Goal: Check status: Check status

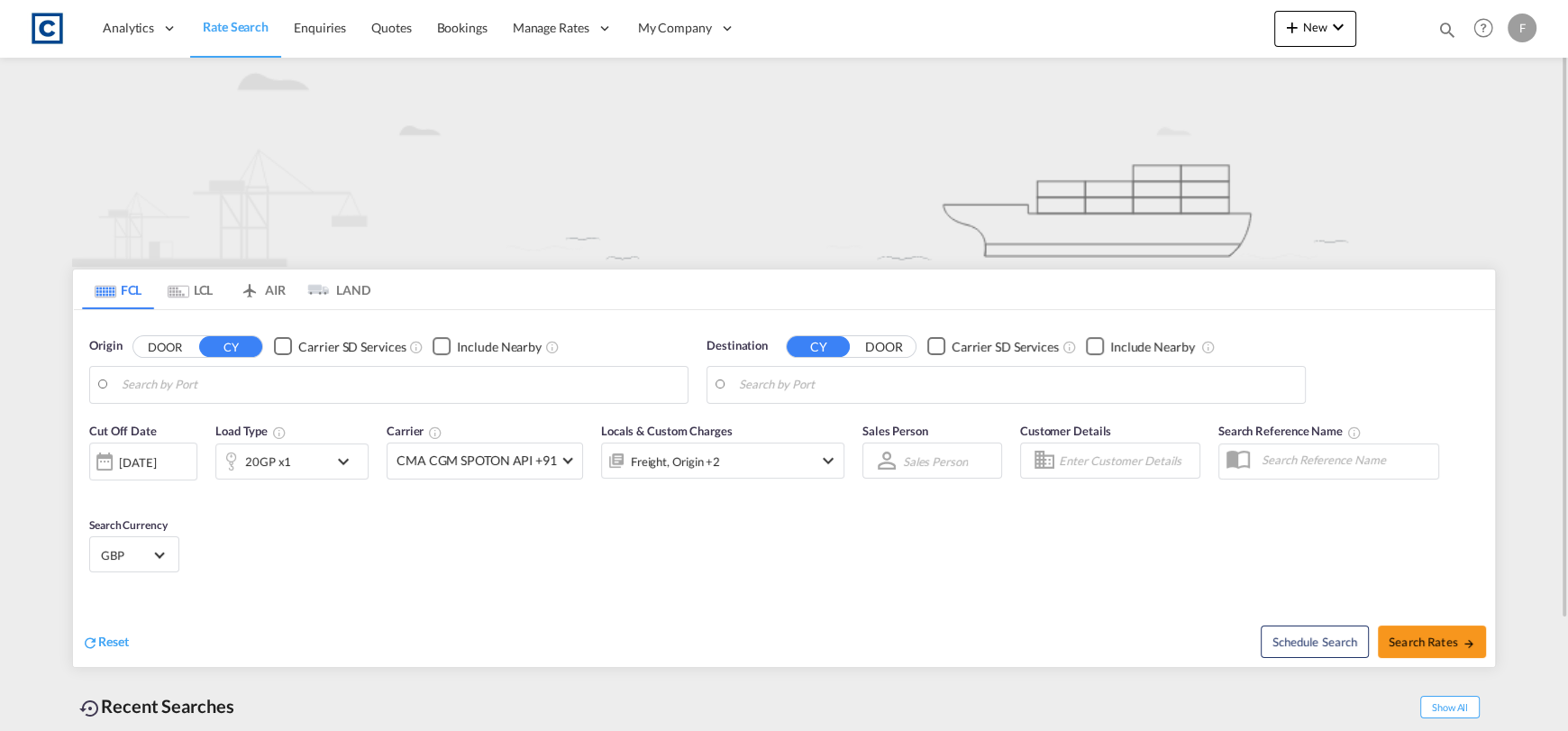
type input "[GEOGRAPHIC_DATA], GBGRG"
type input "[DEMOGRAPHIC_DATA], MVMLE"
click at [1448, 20] on md-icon "icon-magnify" at bounding box center [1447, 29] width 19 height 19
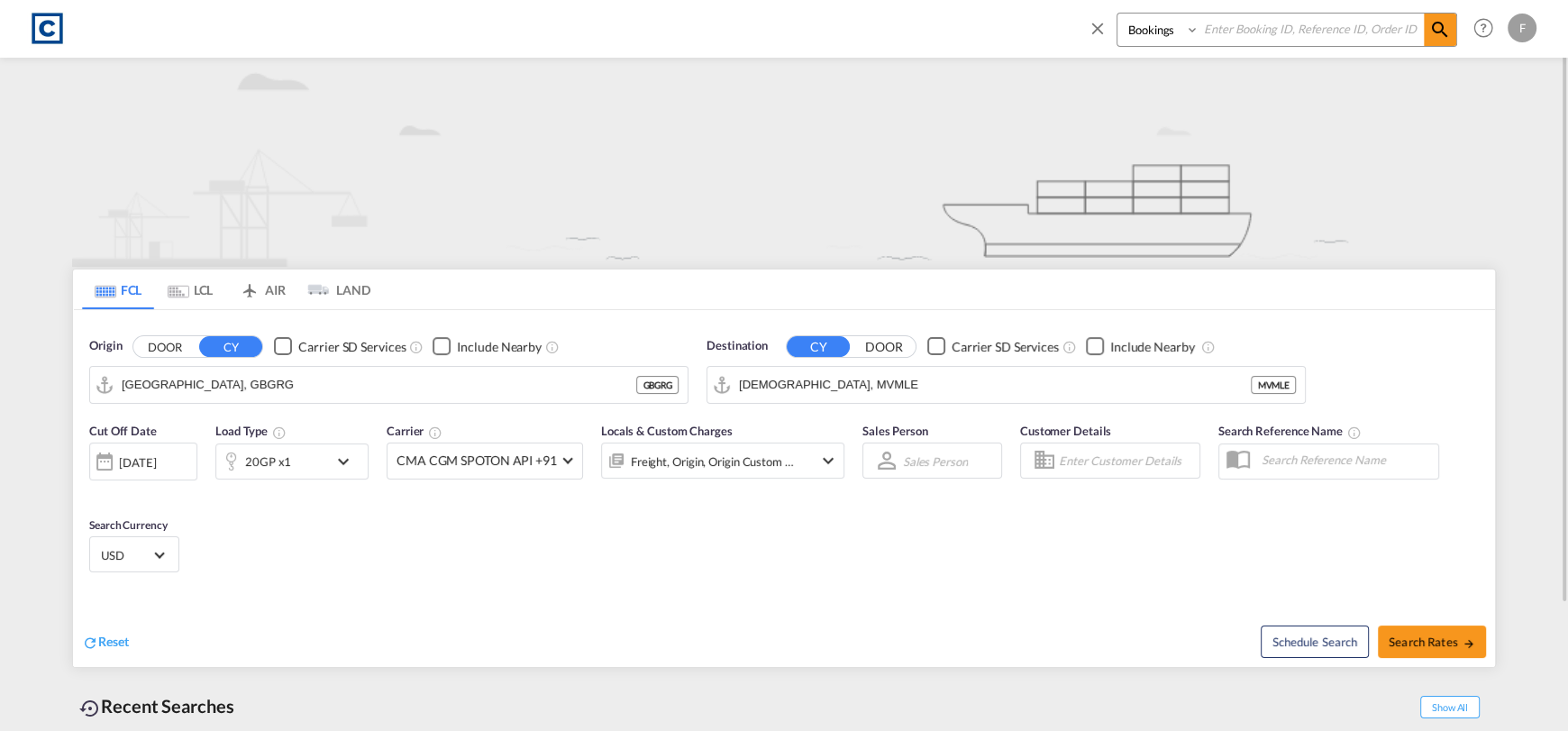
click at [1349, 30] on input at bounding box center [1312, 29] width 225 height 32
paste input "CAD000008797"
type input "CAD000008797"
drag, startPoint x: 1171, startPoint y: 33, endPoint x: 1168, endPoint y: 43, distance: 10.4
click at [1169, 33] on select "Bookings Quotes Enquiries" at bounding box center [1160, 30] width 85 height 33
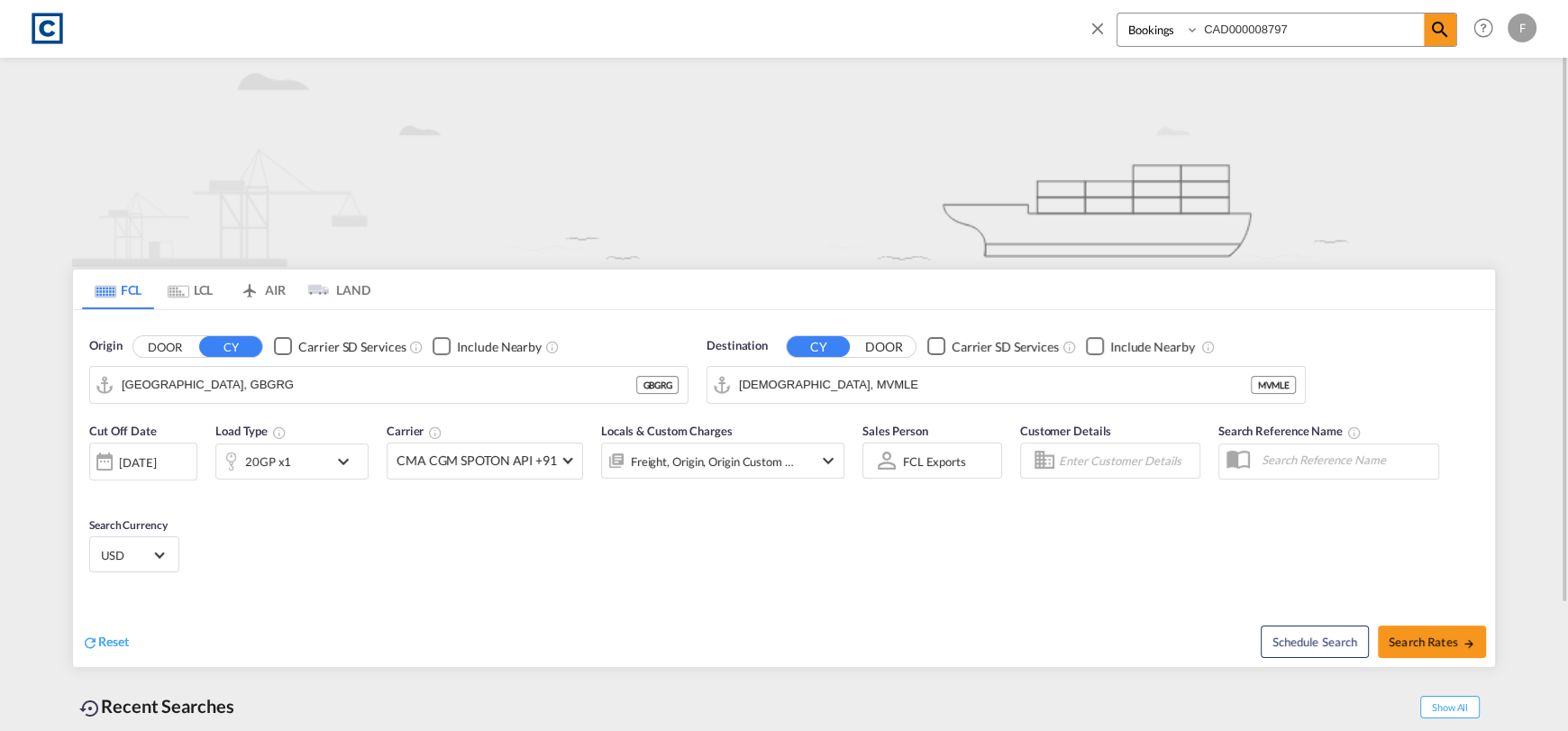
select select "Quotes"
click at [1118, 14] on select "Bookings Quotes Enquiries" at bounding box center [1160, 30] width 85 height 33
click at [1452, 33] on span at bounding box center [1440, 30] width 33 height 33
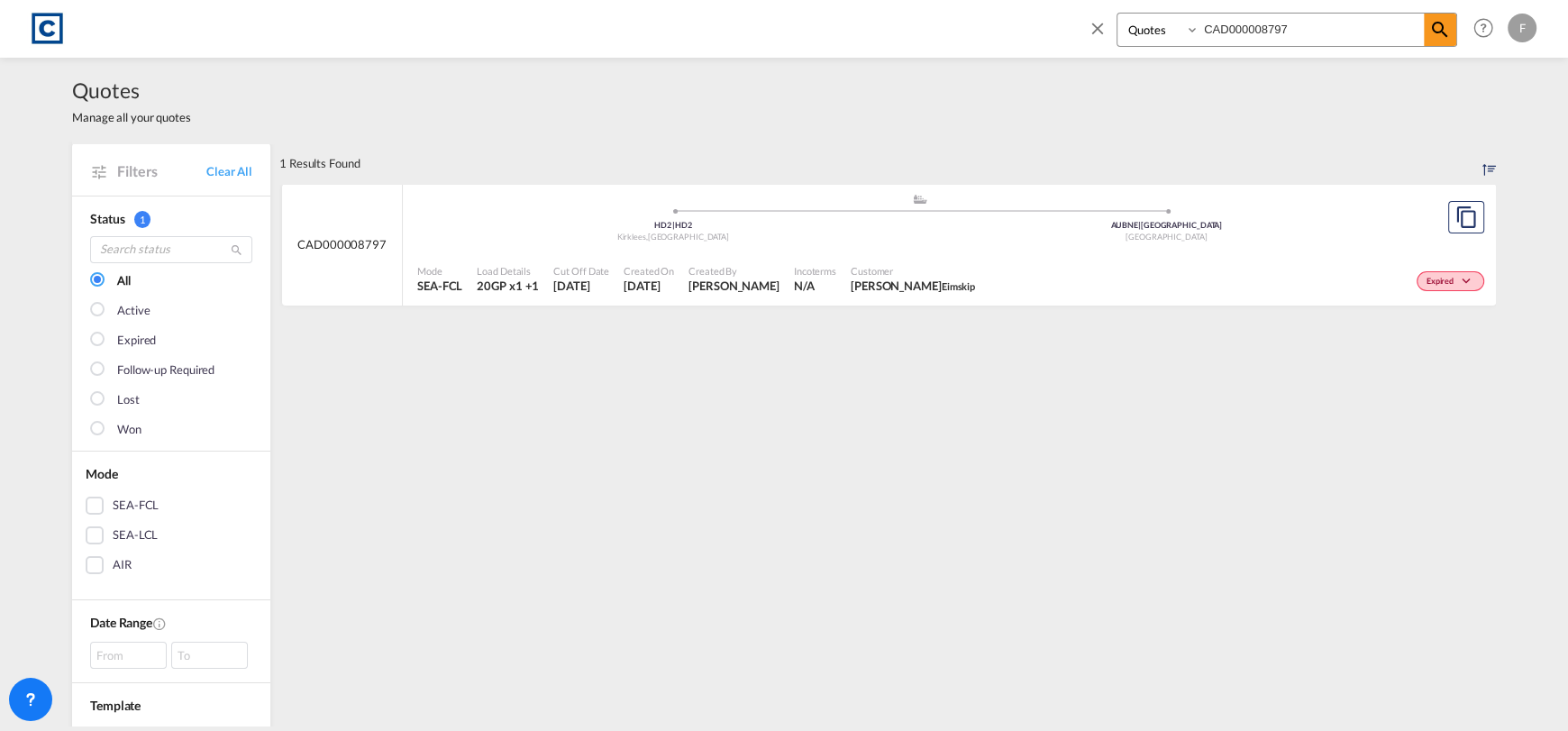
click at [1459, 281] on md-icon "icon-chevron-down" at bounding box center [1469, 282] width 21 height 10
drag, startPoint x: 1098, startPoint y: 28, endPoint x: 1086, endPoint y: 33, distance: 13.0
click at [1098, 28] on div "Lost Won" at bounding box center [784, 365] width 1568 height 731
click at [1098, 19] on md-icon "icon-close" at bounding box center [1097, 28] width 19 height 19
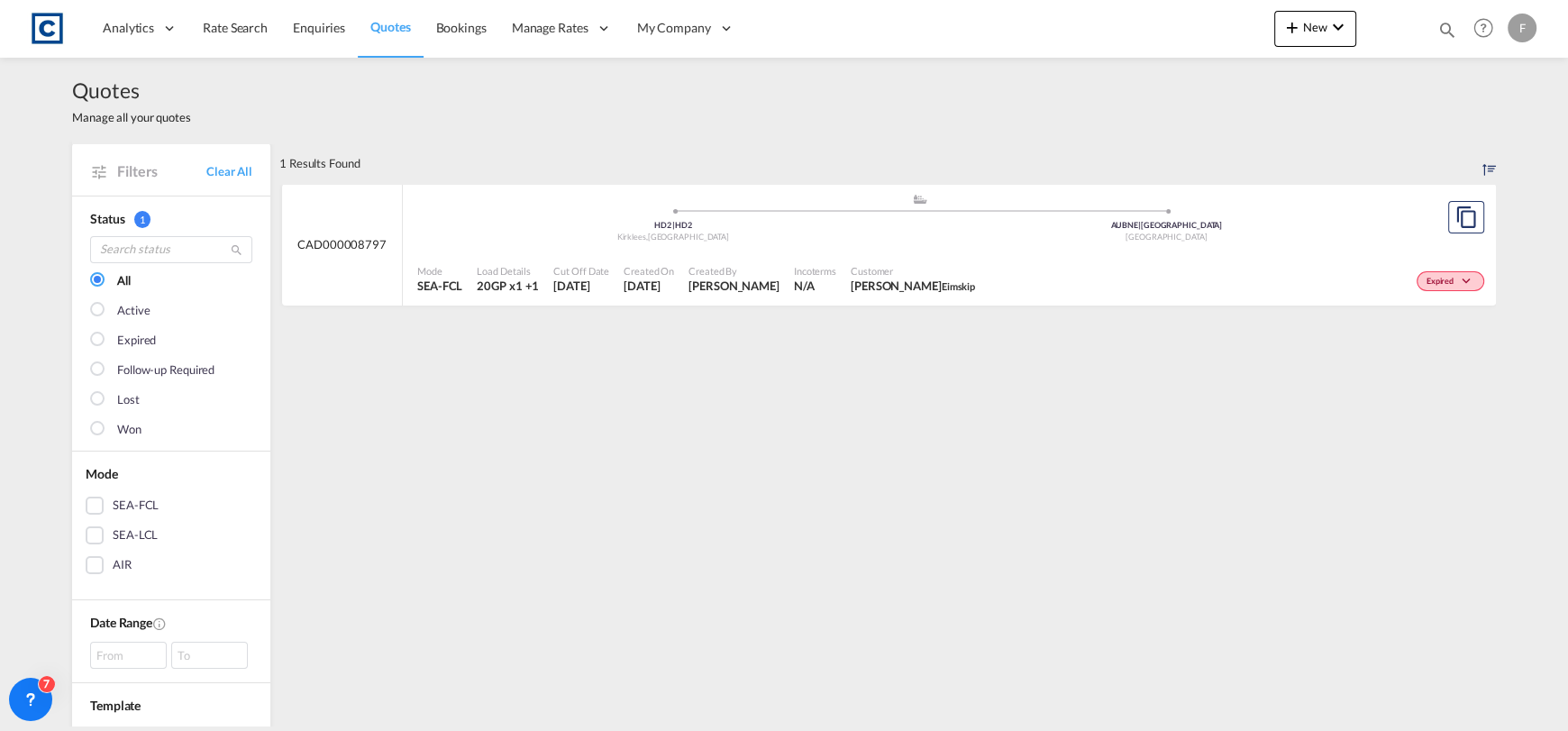
drag, startPoint x: 222, startPoint y: 26, endPoint x: 36, endPoint y: 102, distance: 200.9
click at [222, 26] on span "Rate Search" at bounding box center [234, 27] width 65 height 15
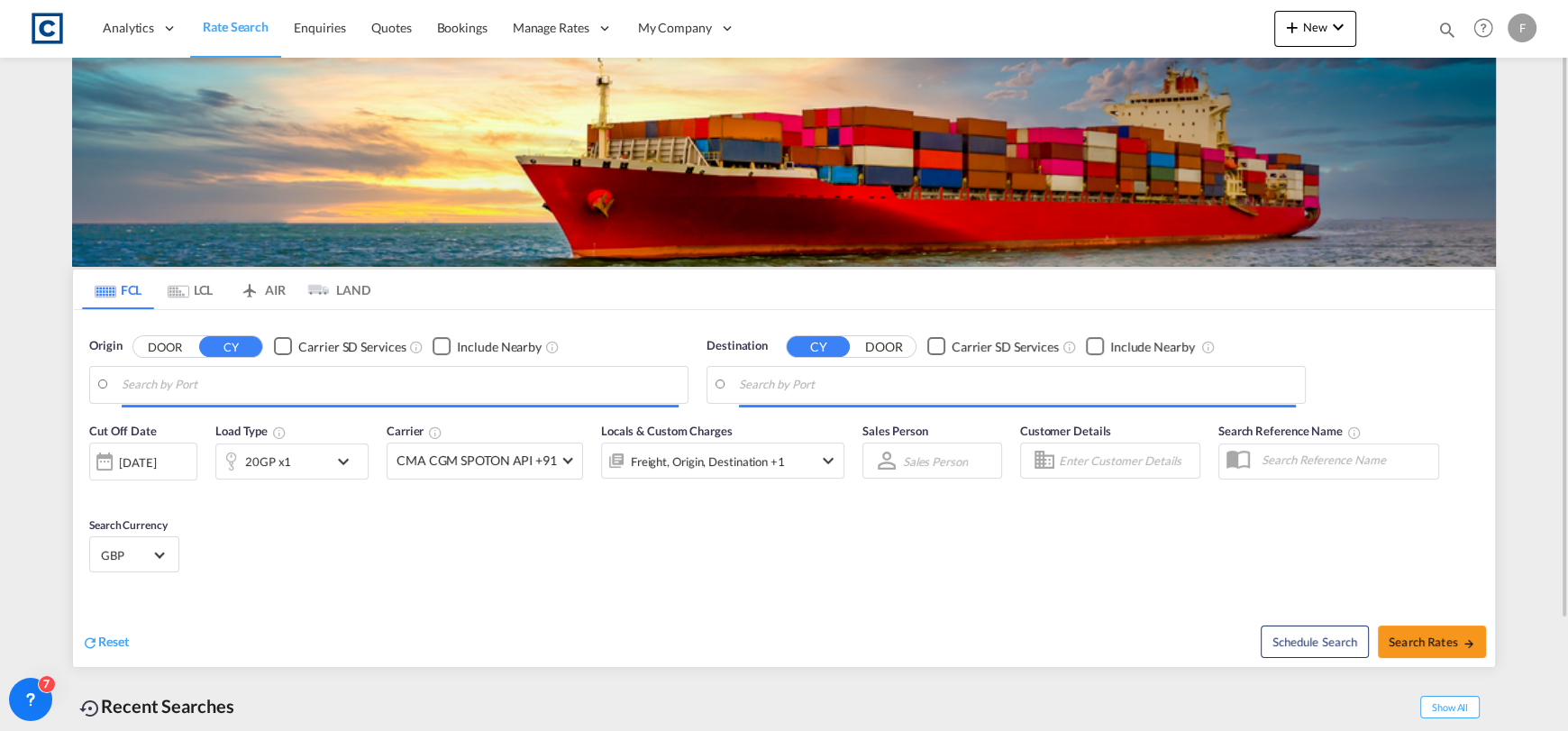
type input "[GEOGRAPHIC_DATA], GBGRG"
type input "[DEMOGRAPHIC_DATA], MVMLE"
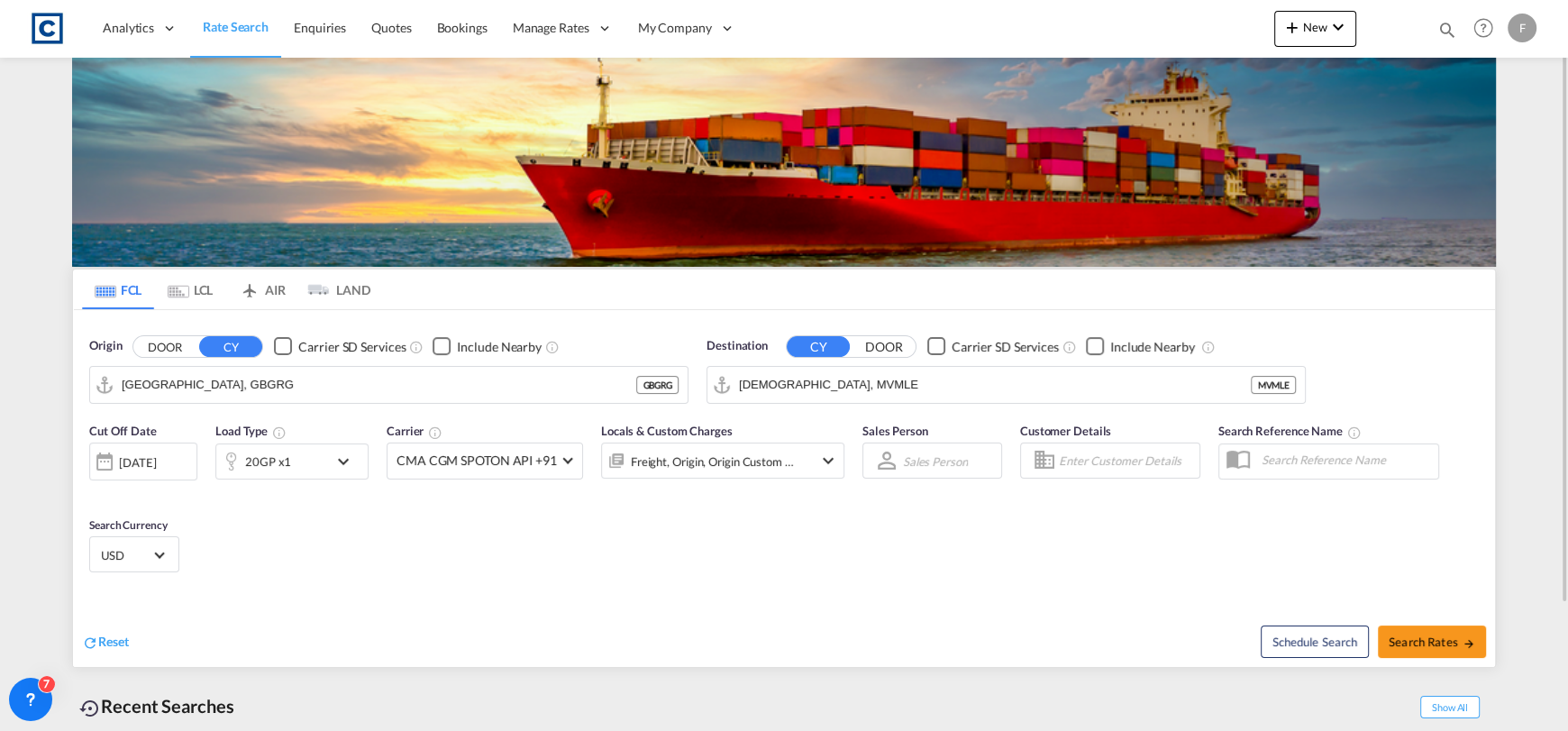
click at [151, 347] on button "DOOR" at bounding box center [165, 346] width 63 height 20
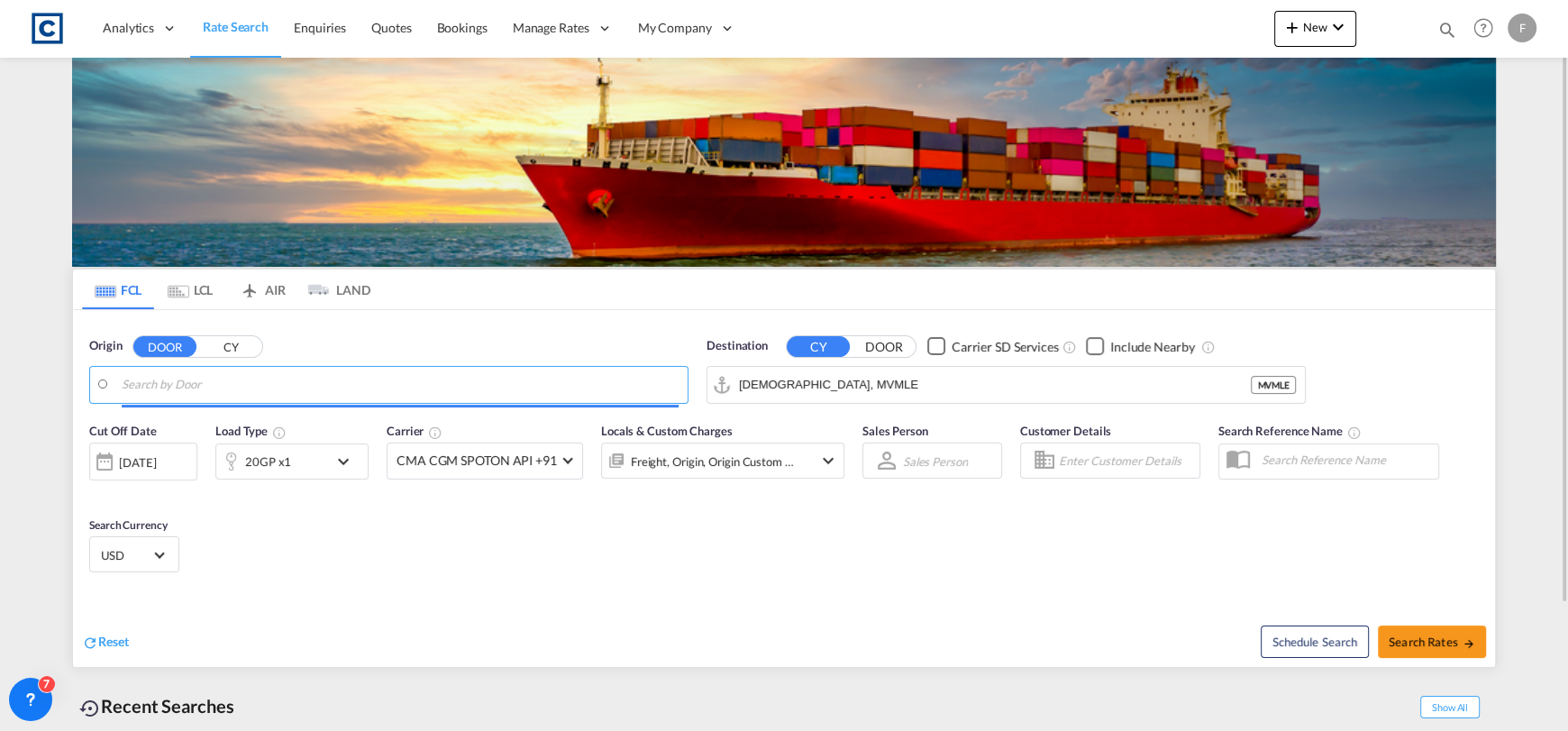
click at [282, 376] on input "Search by Door" at bounding box center [400, 384] width 557 height 27
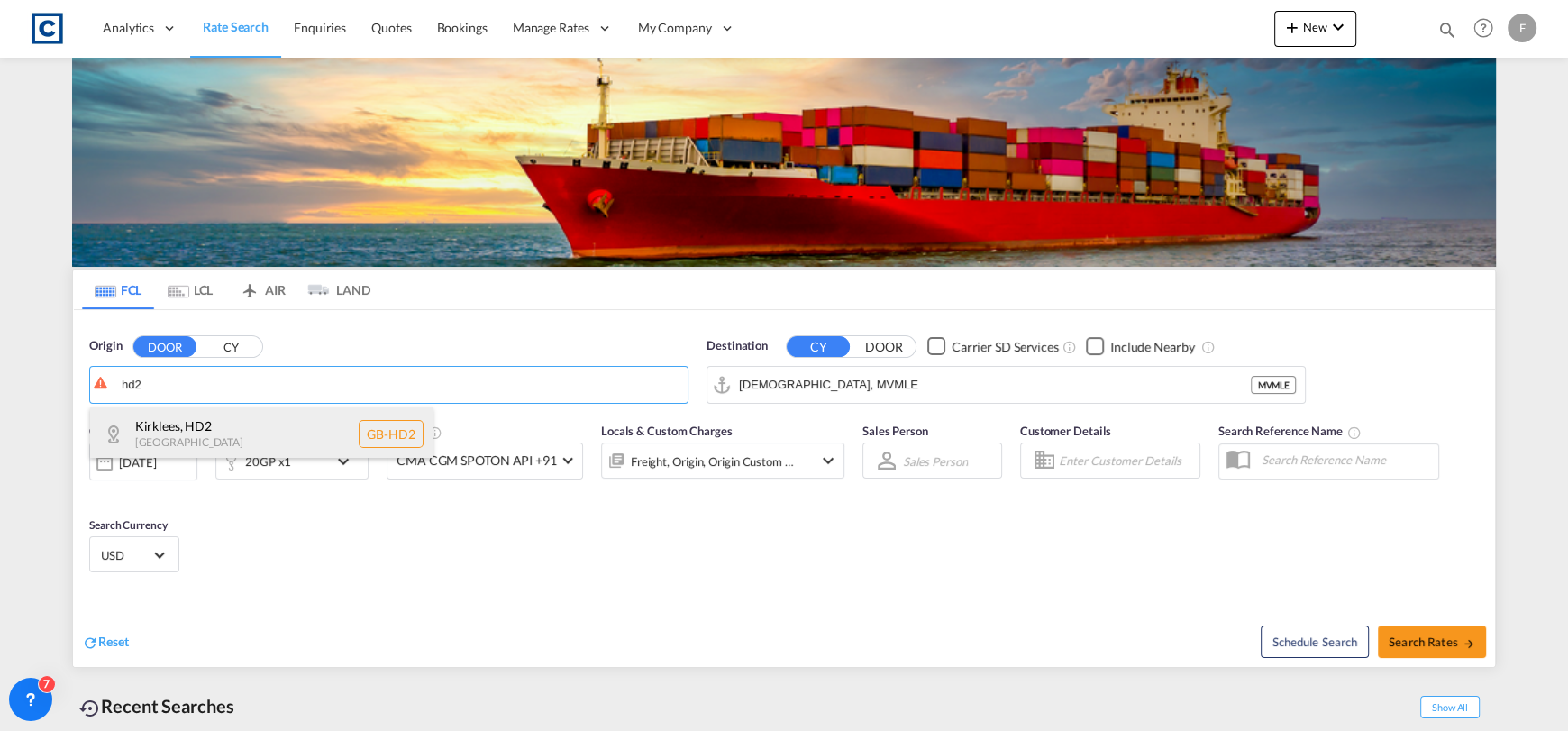
click at [266, 416] on div "Kirklees , HD2 [GEOGRAPHIC_DATA] [GEOGRAPHIC_DATA]-HD2" at bounding box center [261, 435] width 343 height 54
type input "GB-HD2, Kirklees"
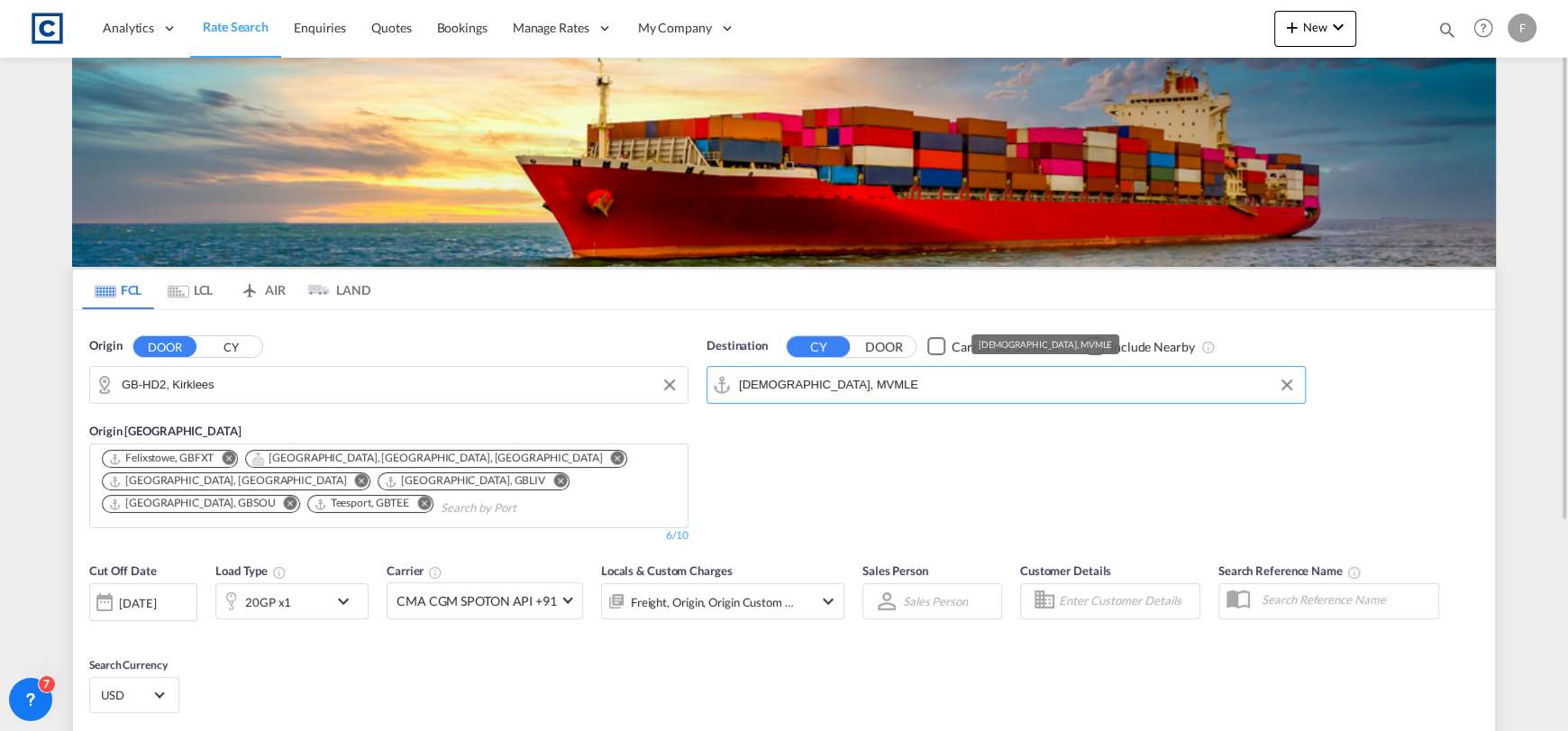
click at [881, 382] on input "[DEMOGRAPHIC_DATA], MVMLE" at bounding box center [1017, 384] width 557 height 27
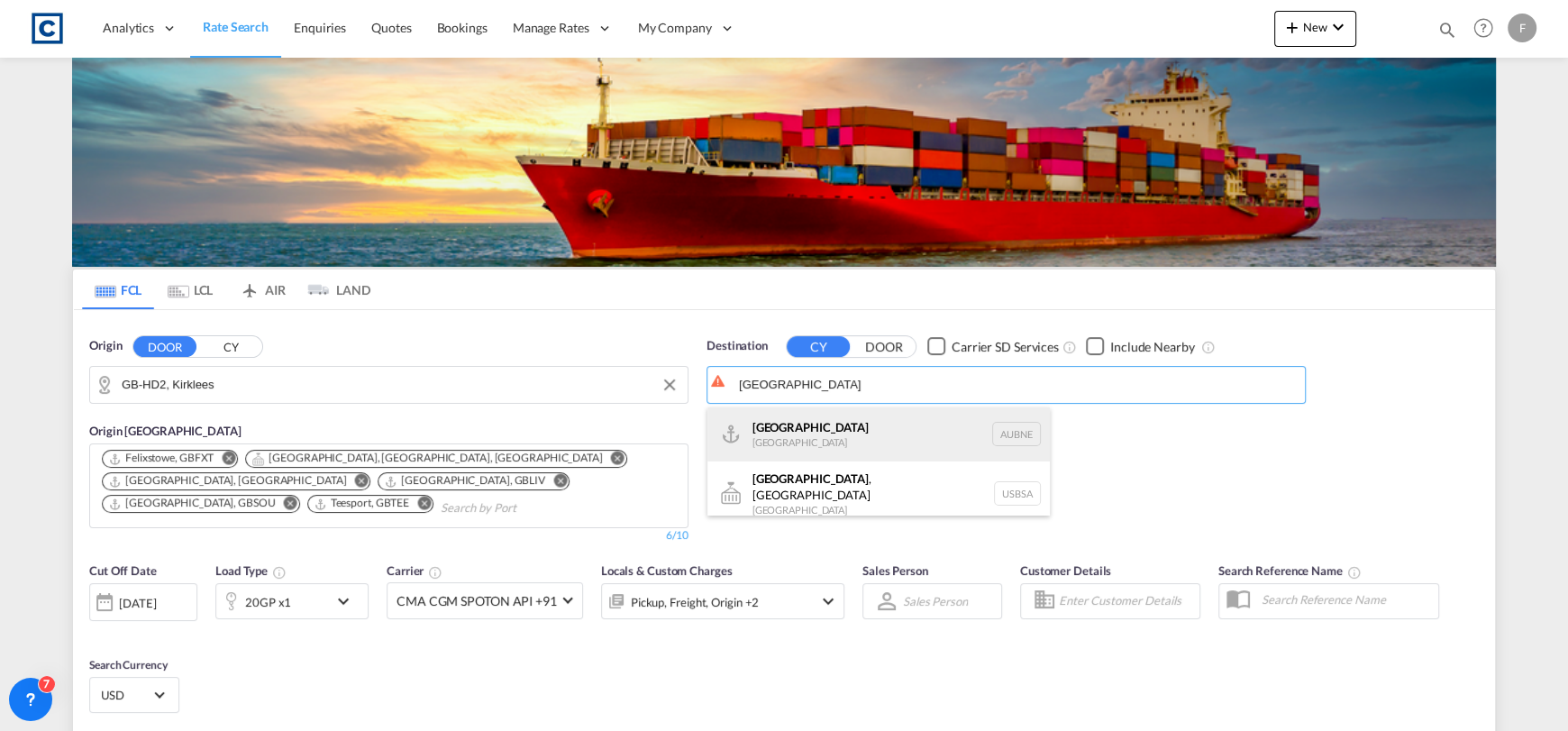
click at [875, 411] on div "[GEOGRAPHIC_DATA] [GEOGRAPHIC_DATA] AUBNE" at bounding box center [878, 435] width 343 height 54
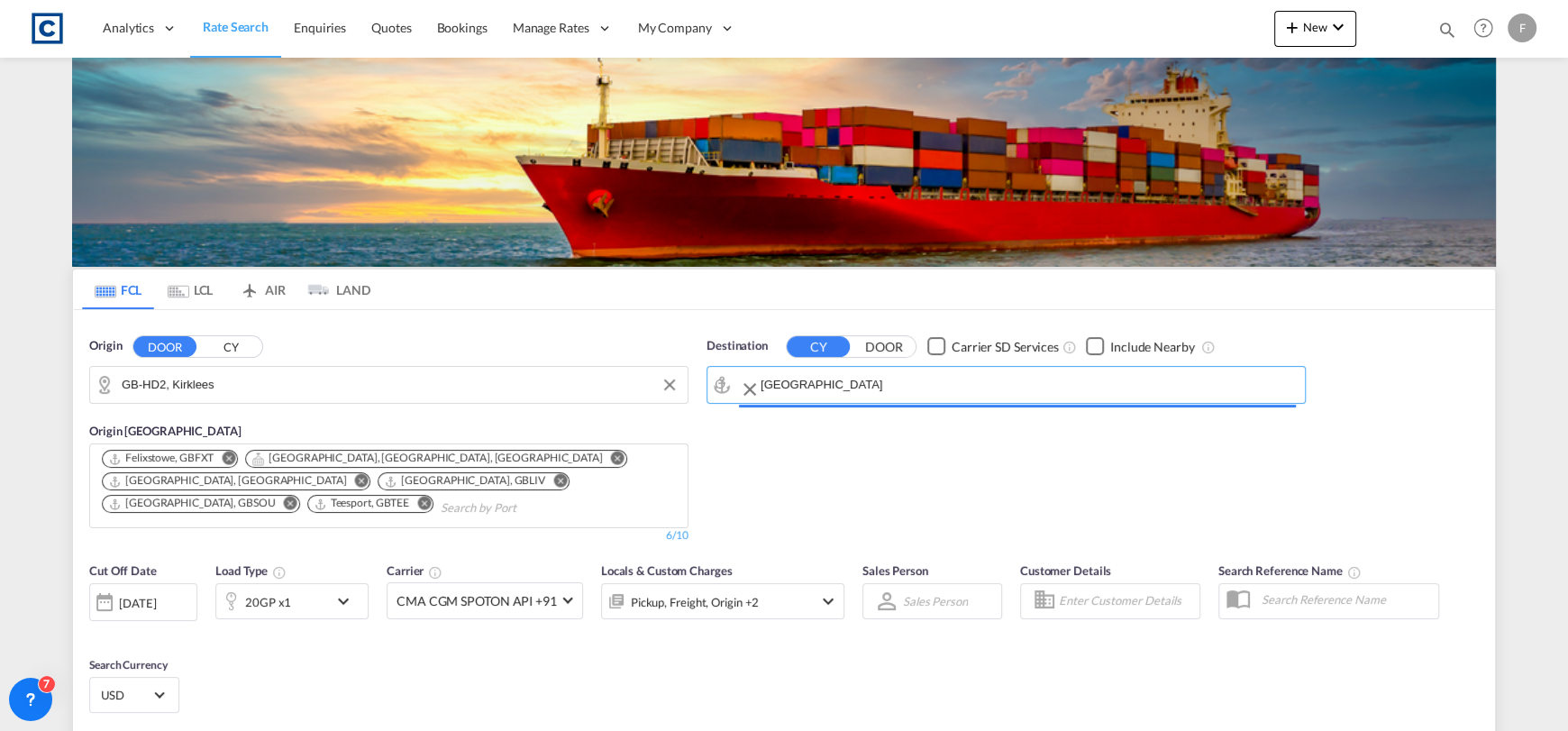
type input "[GEOGRAPHIC_DATA], AUBNE"
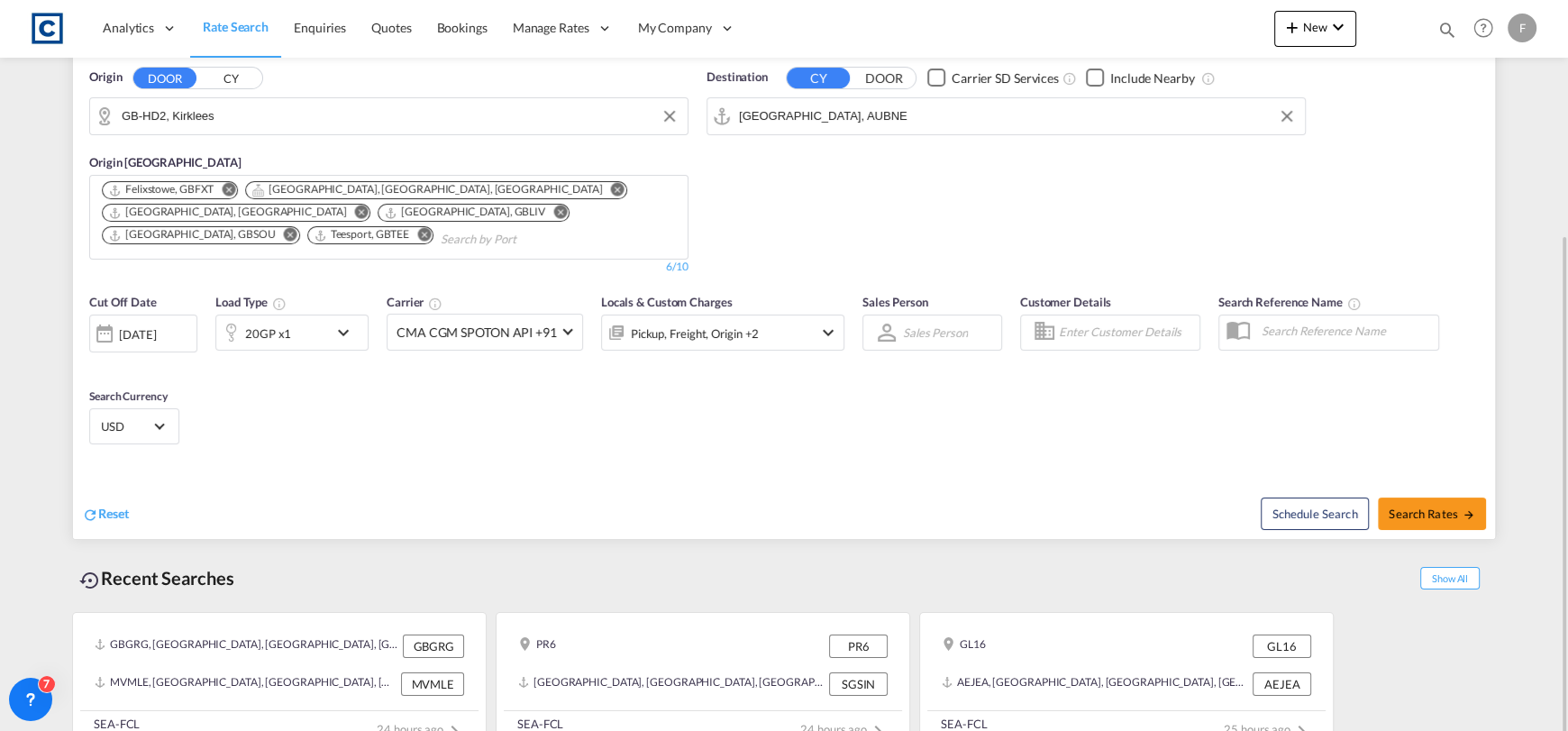
scroll to position [293, 0]
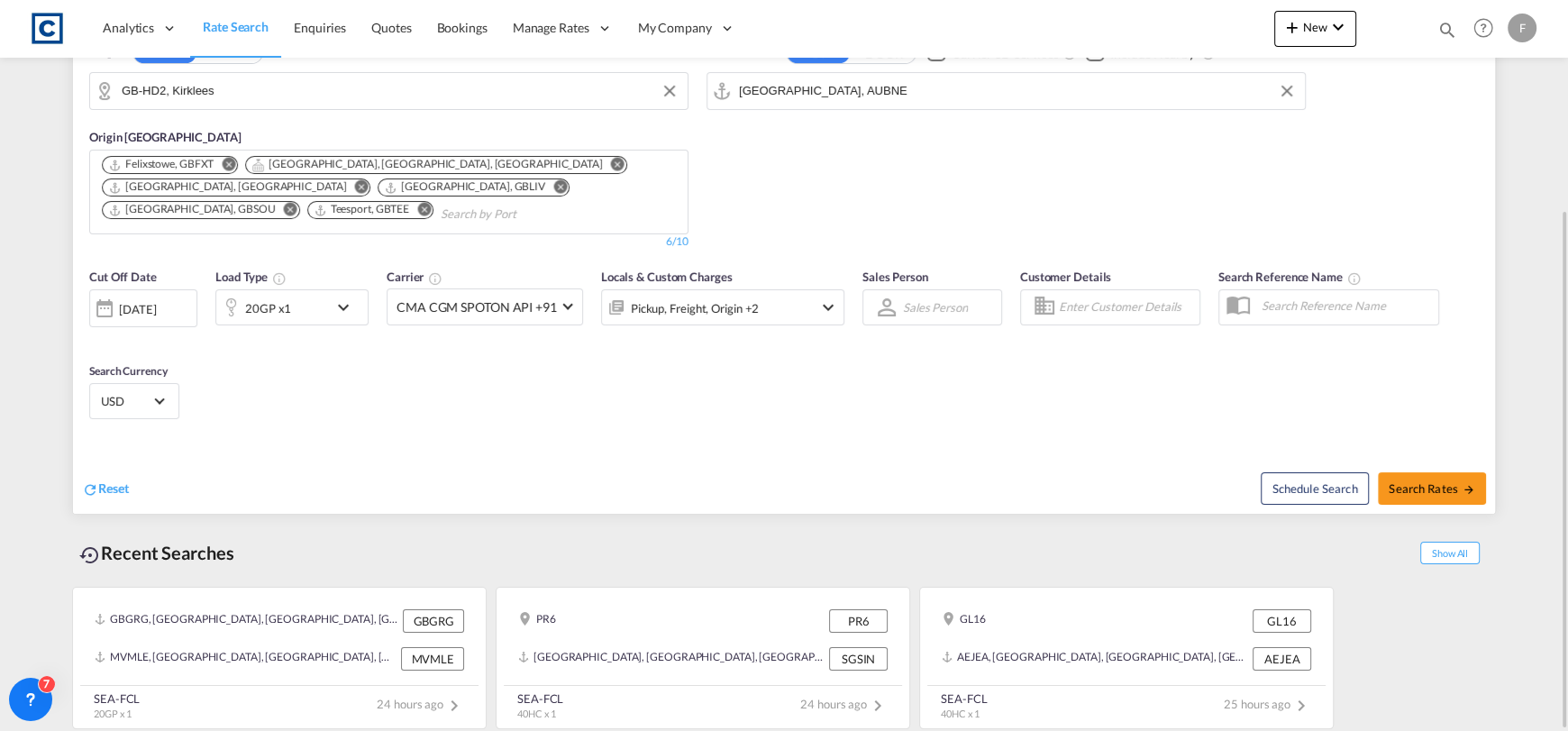
click at [1461, 467] on div "Schedule Search Search Rates" at bounding box center [1142, 479] width 707 height 70
click at [1463, 474] on button "Search Rates" at bounding box center [1432, 489] width 108 height 33
type input "HD2 to AUBNE / [DATE]"
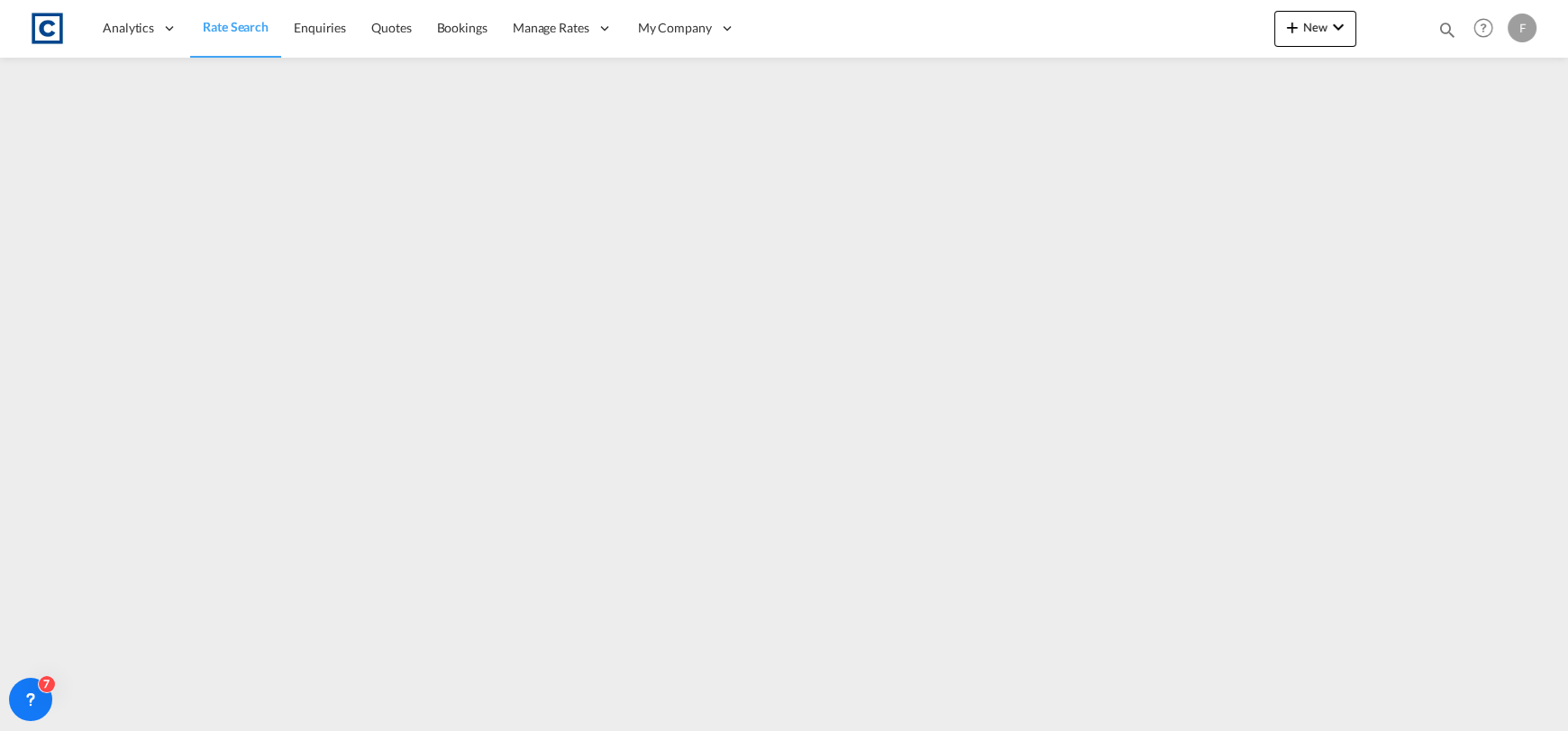
click at [1446, 22] on md-icon "icon-magnify" at bounding box center [1447, 29] width 19 height 19
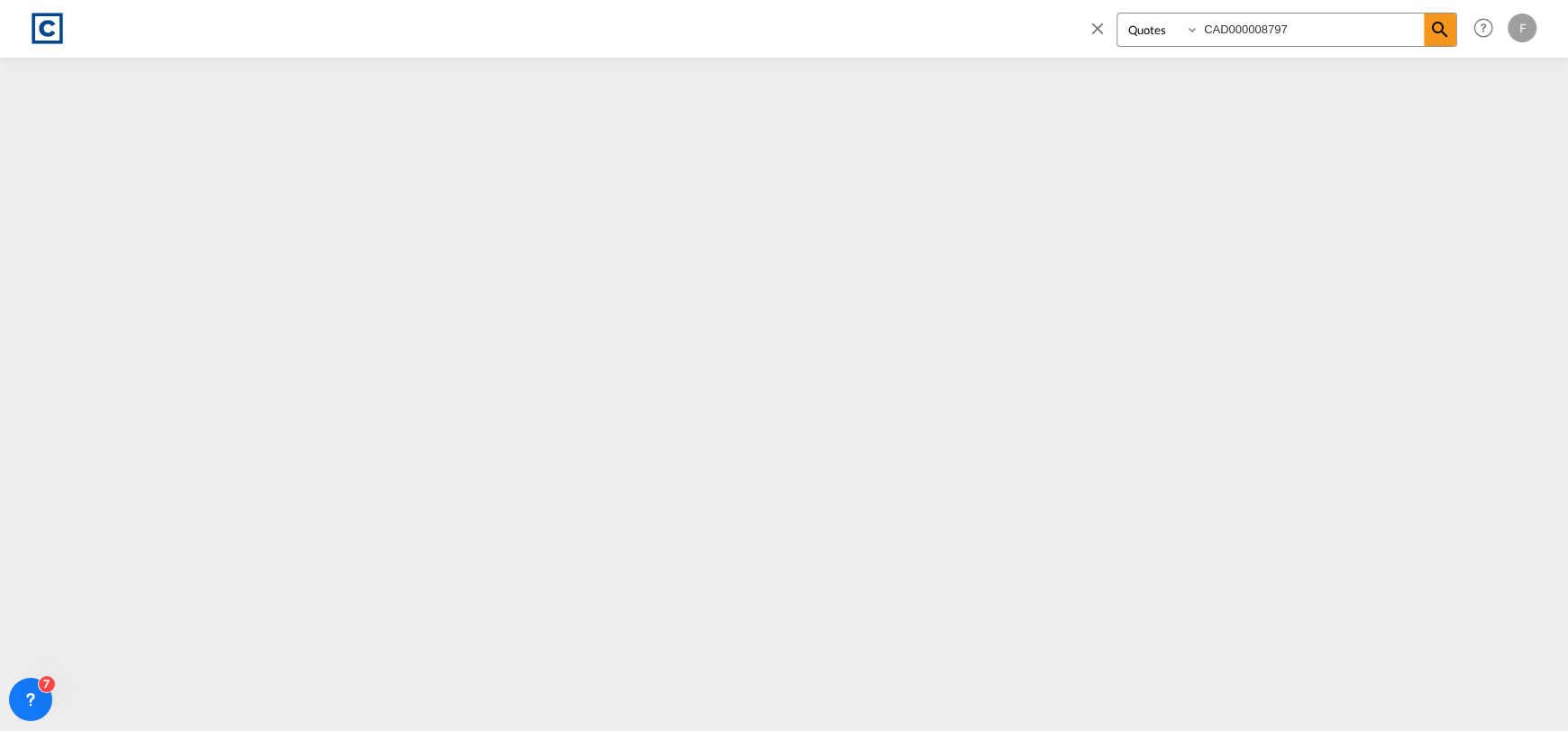
click at [1375, 29] on input "CAD000008797" at bounding box center [1312, 29] width 225 height 32
paste input "CAD000008797"
paste input
type input "CAD000008797"
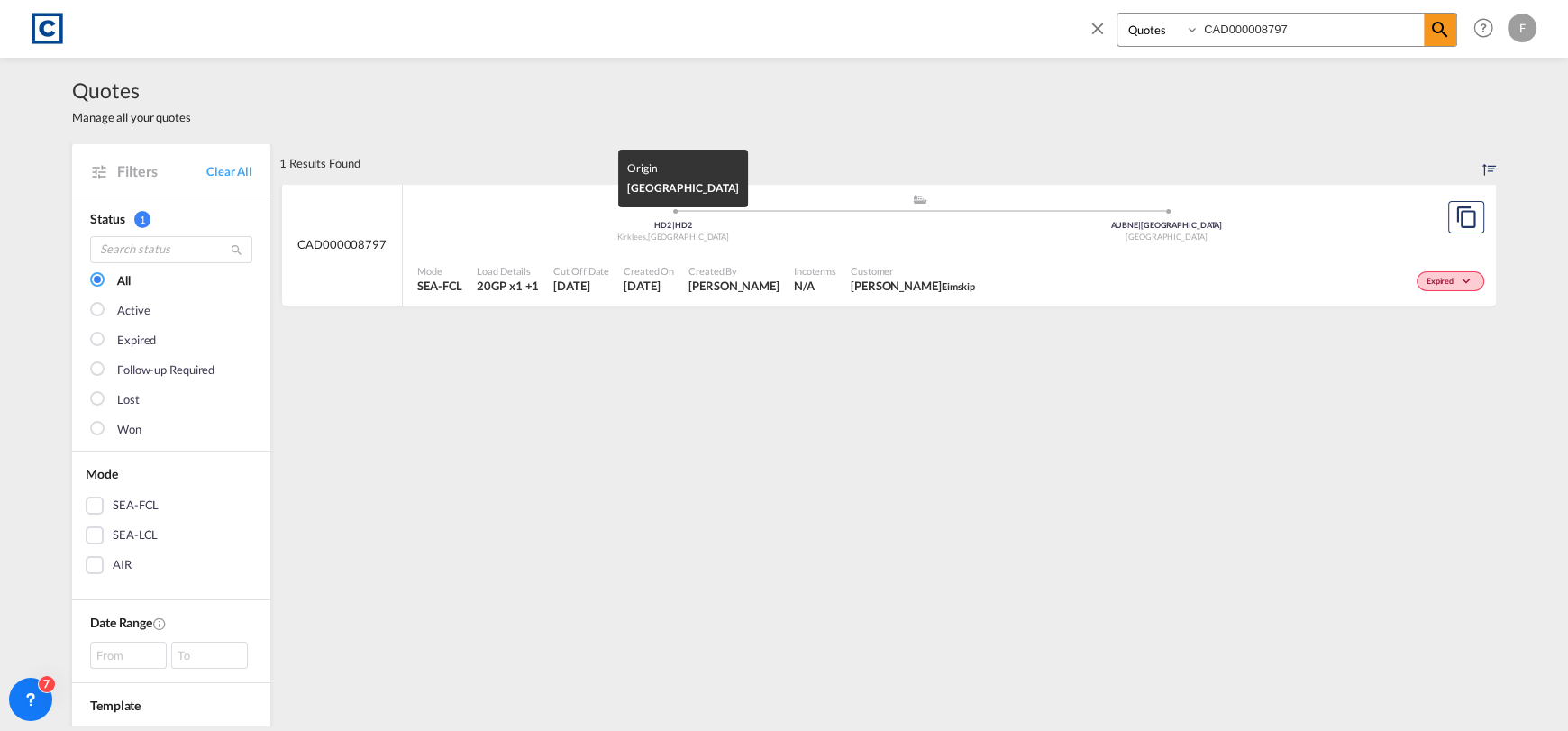
click at [553, 228] on div "HD2 | HD2" at bounding box center [673, 226] width 494 height 12
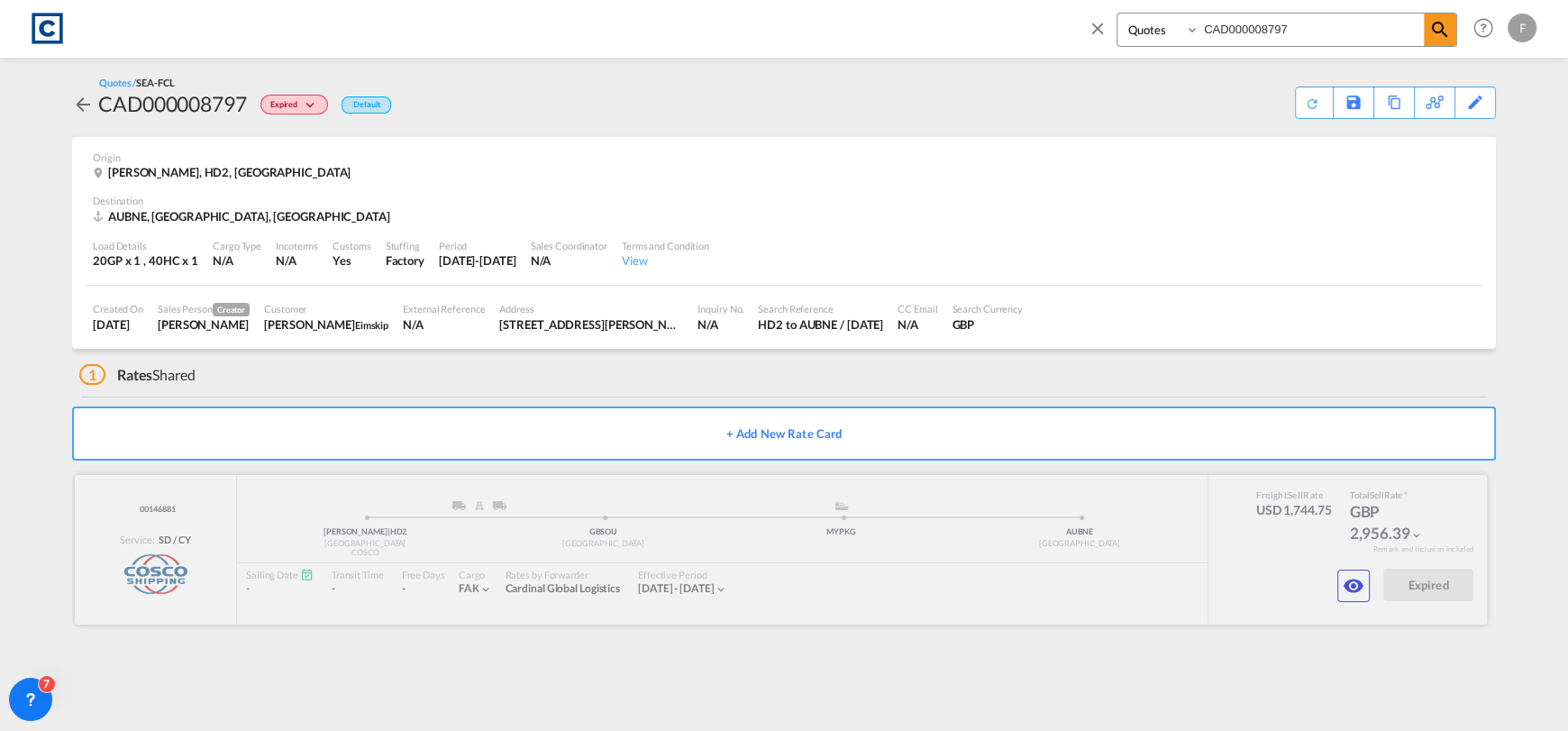
click at [151, 511] on div at bounding box center [781, 549] width 1412 height 149
